Goal: Find specific page/section: Find specific page/section

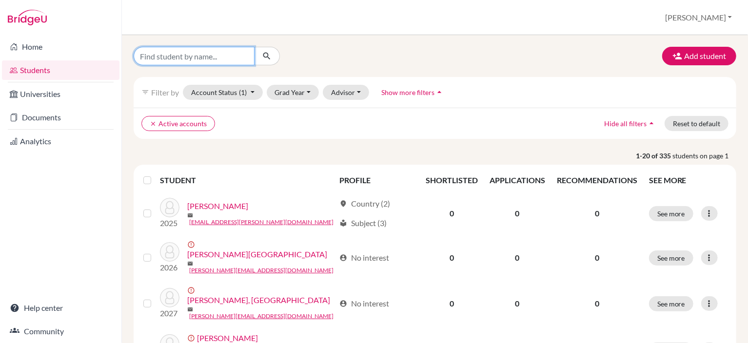
click at [179, 59] on input "Find student by name..." at bounding box center [194, 56] width 121 height 19
type input "eo"
click button "submit" at bounding box center [267, 56] width 26 height 19
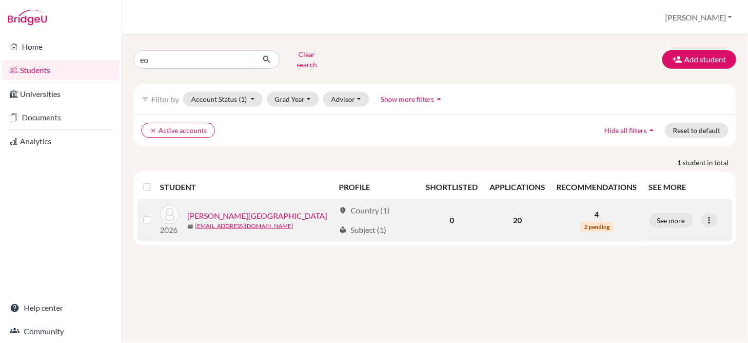
click at [200, 210] on link "[PERSON_NAME][GEOGRAPHIC_DATA]" at bounding box center [257, 216] width 140 height 12
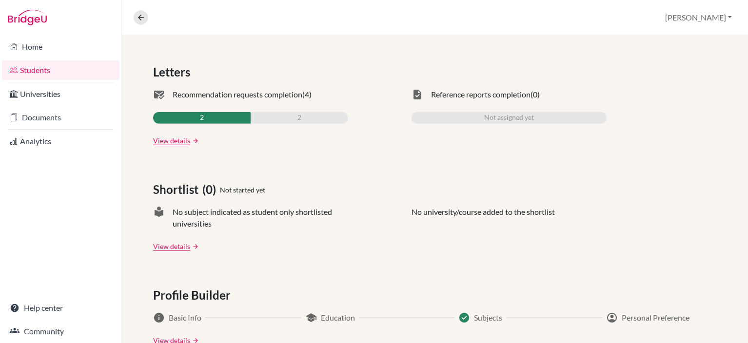
scroll to position [292, 0]
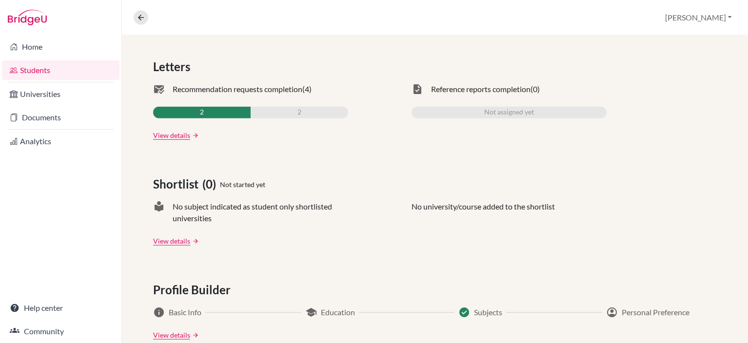
click at [192, 137] on link "arrow_forward" at bounding box center [194, 135] width 9 height 7
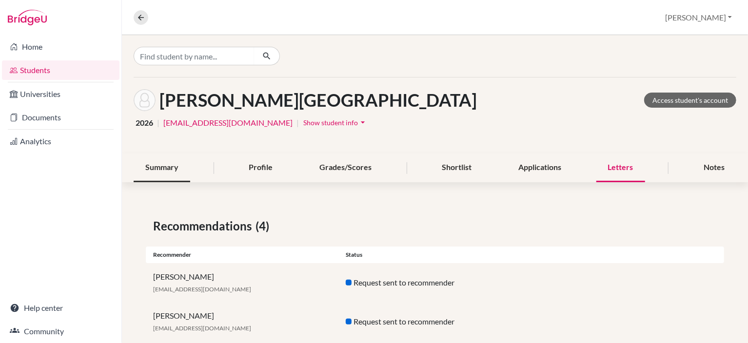
click at [173, 167] on div "Summary" at bounding box center [162, 168] width 57 height 29
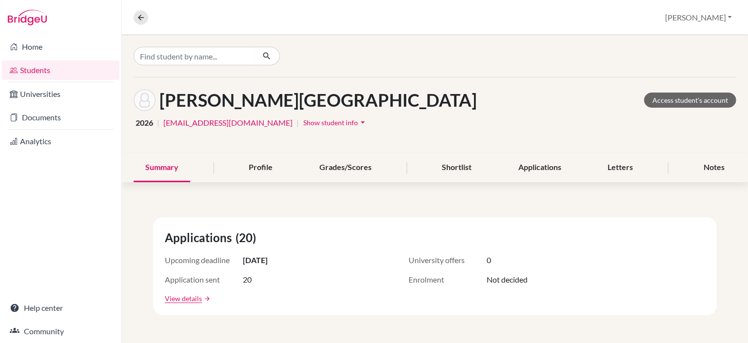
click at [395, 116] on div "2026 | [EMAIL_ADDRESS][DOMAIN_NAME] | Show student info arrow_drop_down" at bounding box center [435, 122] width 603 height 15
